Goal: Navigation & Orientation: Find specific page/section

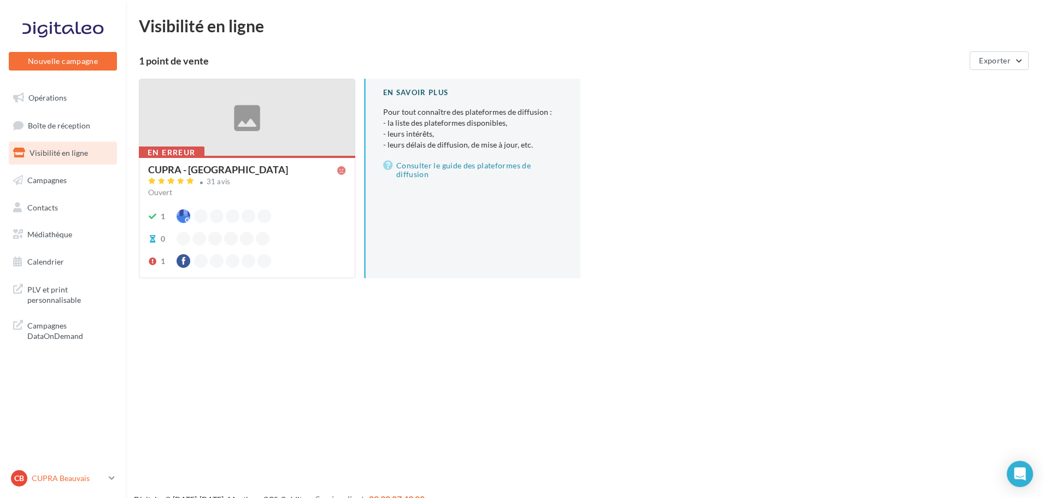
click at [39, 471] on div "CB CUPRA Beauvais cupra_beauvais" at bounding box center [57, 478] width 93 height 16
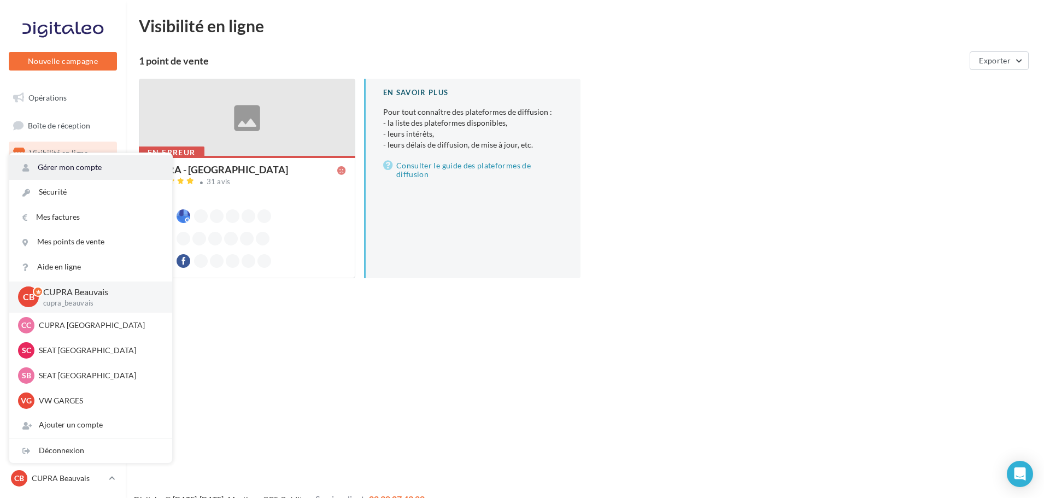
click at [78, 164] on link "Gérer mon compte" at bounding box center [90, 167] width 163 height 25
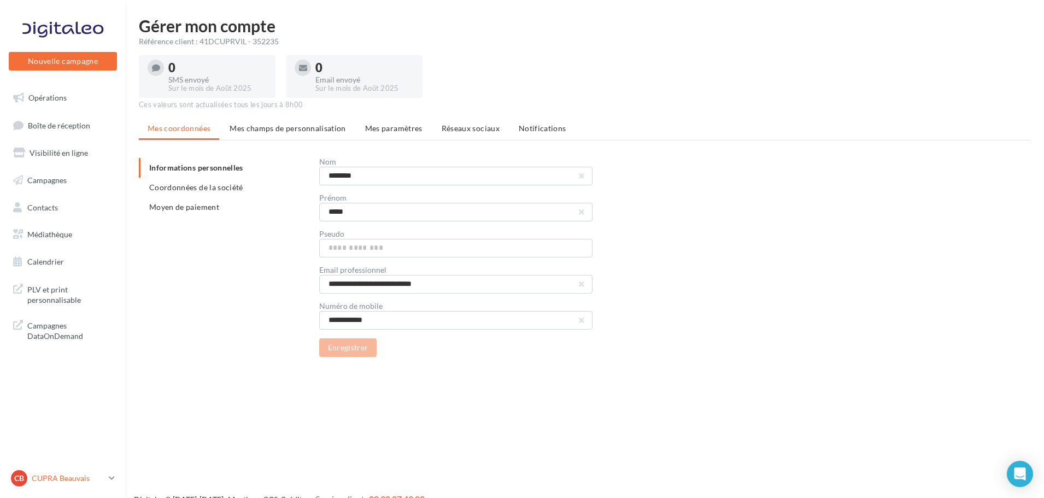
click at [64, 477] on p "CUPRA Beauvais" at bounding box center [68, 478] width 73 height 11
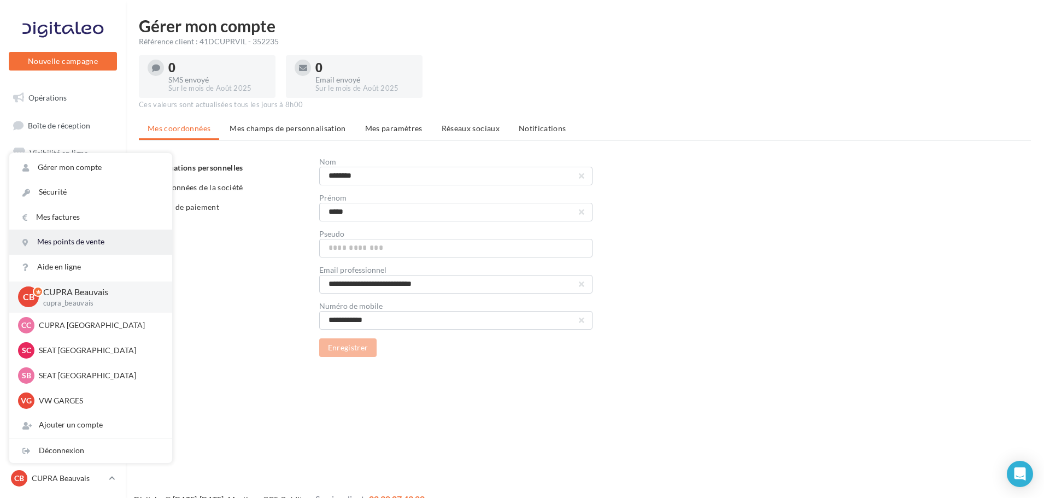
click at [89, 241] on link "Mes points de vente" at bounding box center [90, 242] width 163 height 25
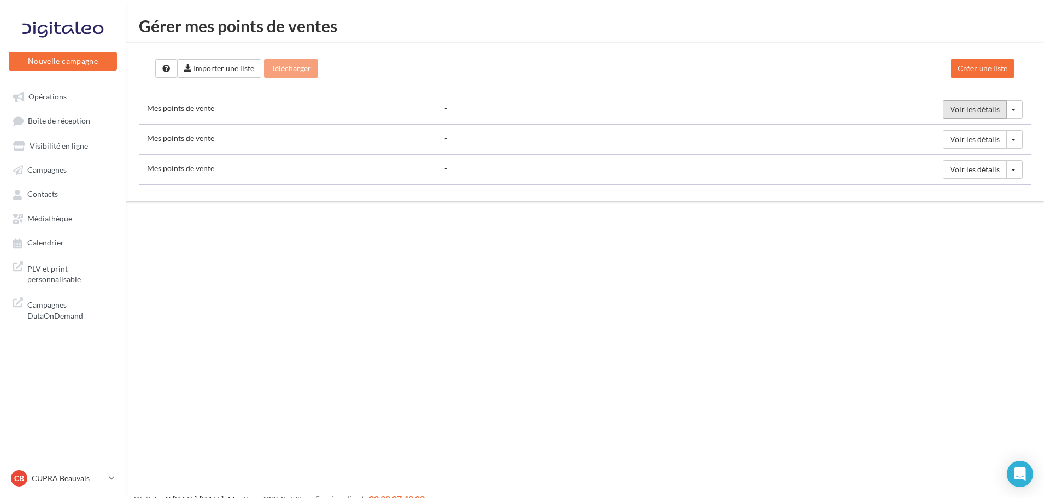
click at [972, 108] on span "Voir les détails" at bounding box center [975, 108] width 50 height 9
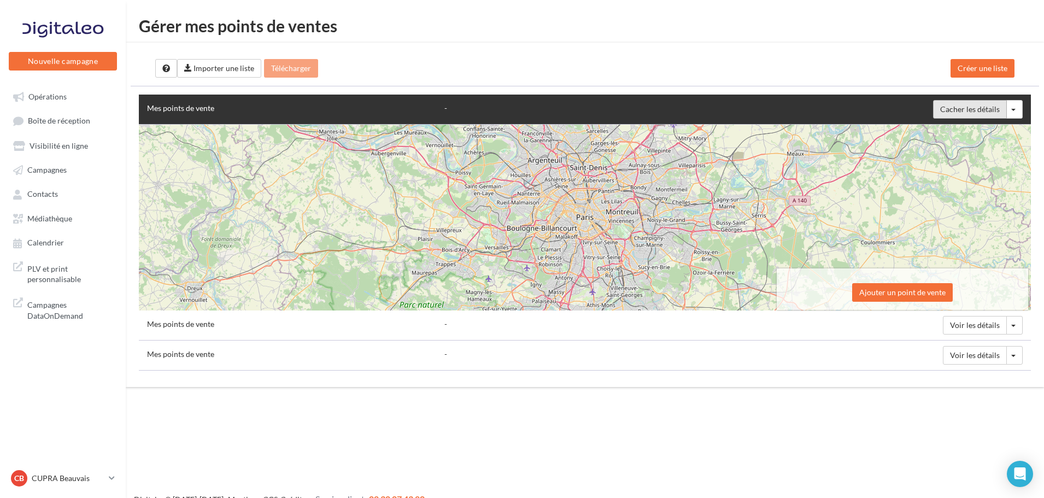
click at [972, 108] on span "Cacher les détails" at bounding box center [970, 108] width 60 height 9
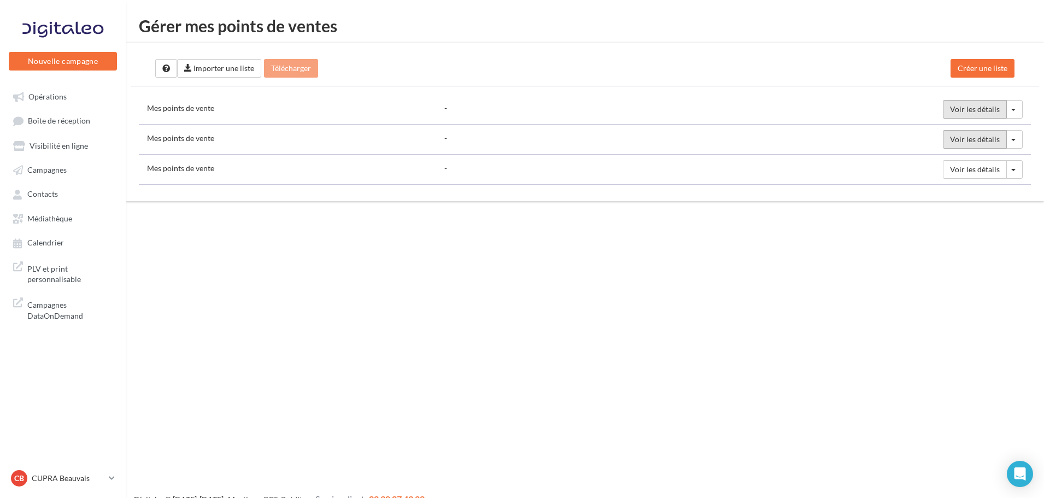
click at [976, 142] on span "Voir les détails" at bounding box center [975, 138] width 50 height 9
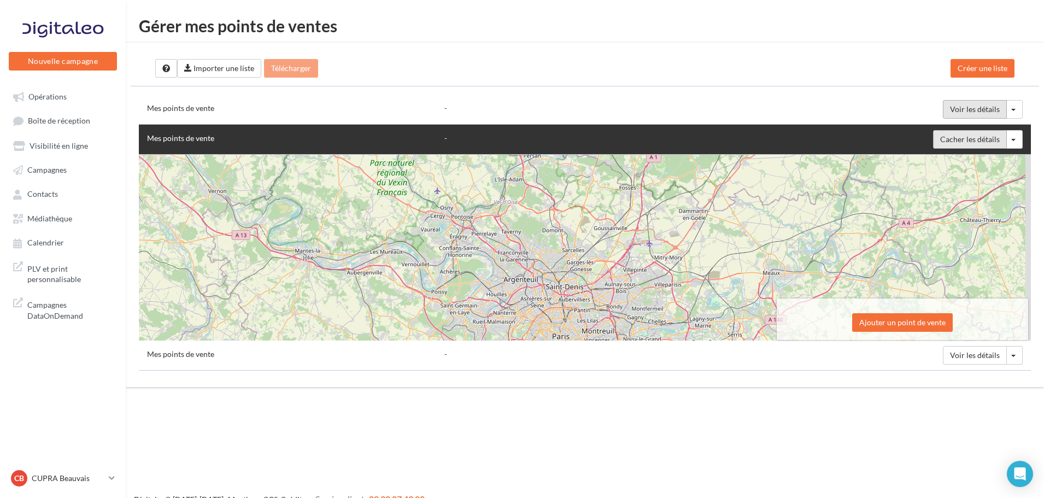
drag, startPoint x: 605, startPoint y: 212, endPoint x: 576, endPoint y: 310, distance: 102.6
click at [577, 309] on div "+ - Leaflet | © OpenStreetMap contributors" at bounding box center [585, 248] width 892 height 186
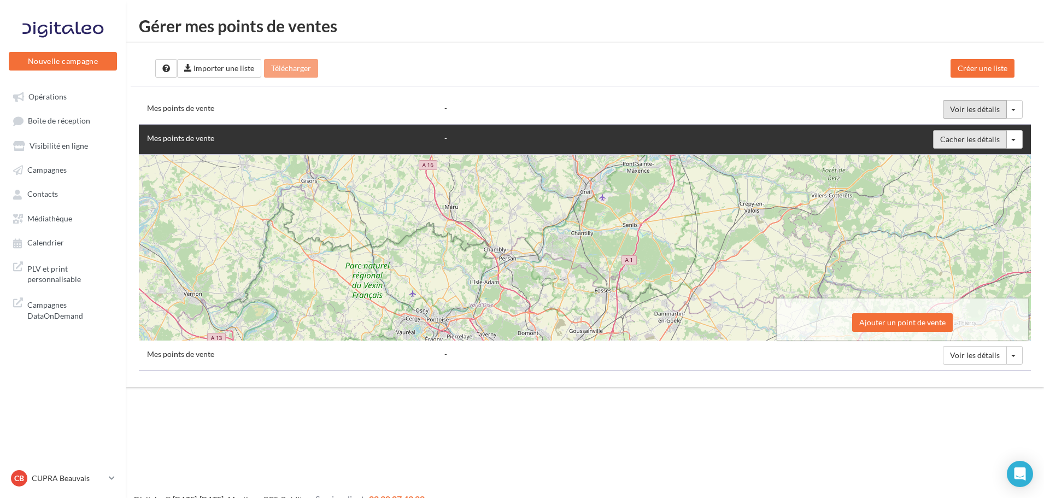
drag, startPoint x: 596, startPoint y: 196, endPoint x: 575, endPoint y: 303, distance: 109.7
click at [575, 303] on div "+ - Leaflet | © OpenStreetMap contributors" at bounding box center [585, 248] width 892 height 186
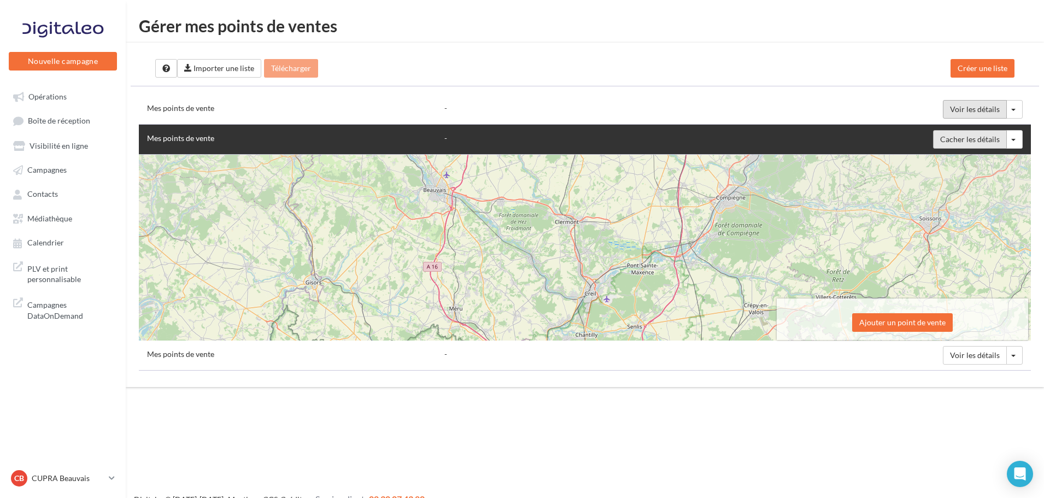
drag, startPoint x: 558, startPoint y: 215, endPoint x: 562, endPoint y: 311, distance: 96.3
click at [562, 311] on div "+ - Leaflet | © OpenStreetMap contributors" at bounding box center [585, 248] width 892 height 186
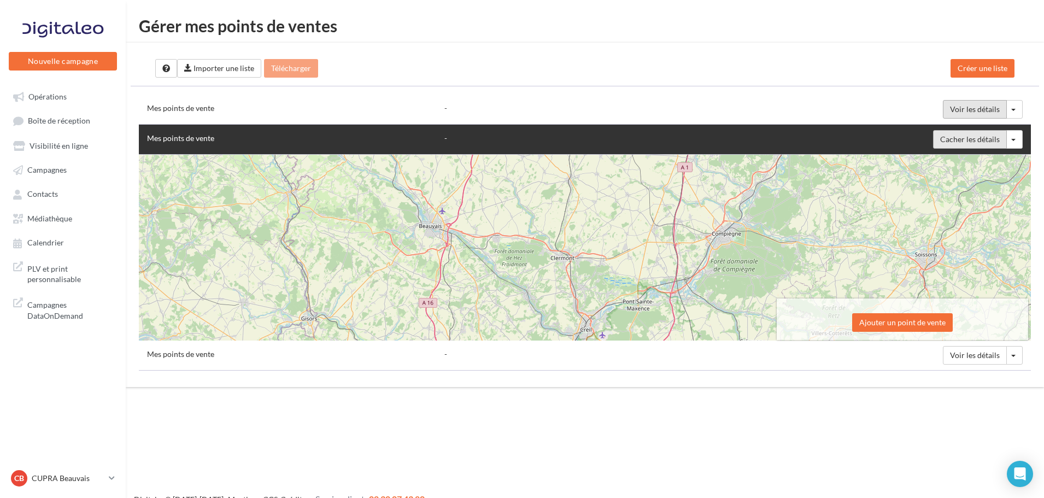
drag, startPoint x: 589, startPoint y: 202, endPoint x: 585, endPoint y: 242, distance: 39.6
click at [585, 242] on div "+ - Leaflet | © OpenStreetMap contributors" at bounding box center [585, 248] width 892 height 186
click at [963, 140] on span "Cacher les détails" at bounding box center [970, 138] width 60 height 9
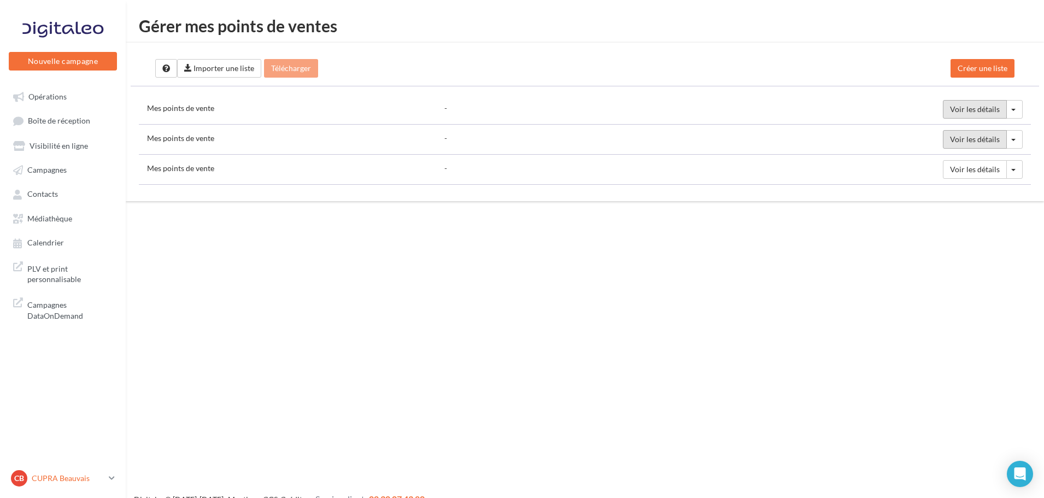
click at [66, 477] on p "CUPRA Beauvais" at bounding box center [68, 478] width 73 height 11
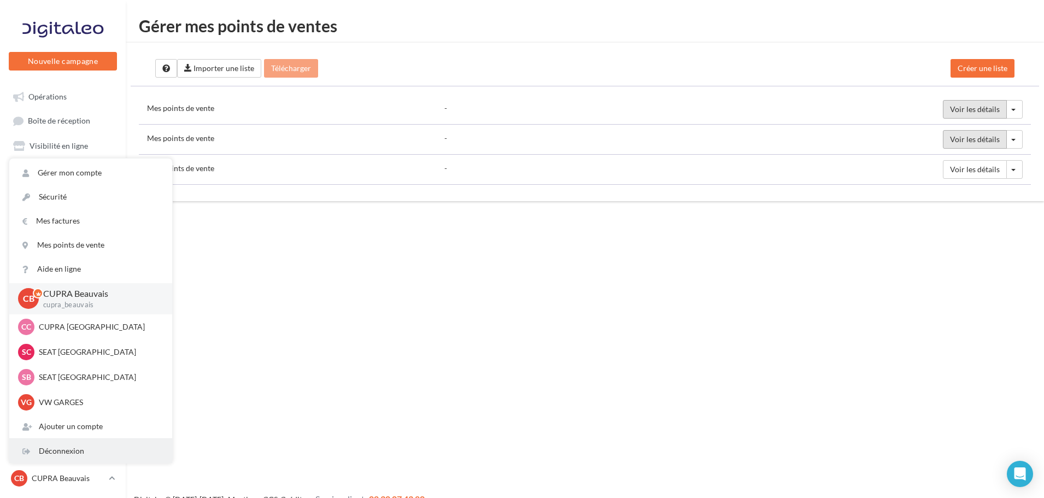
click at [58, 447] on div "Déconnexion" at bounding box center [90, 451] width 163 height 24
